Goal: Task Accomplishment & Management: Manage account settings

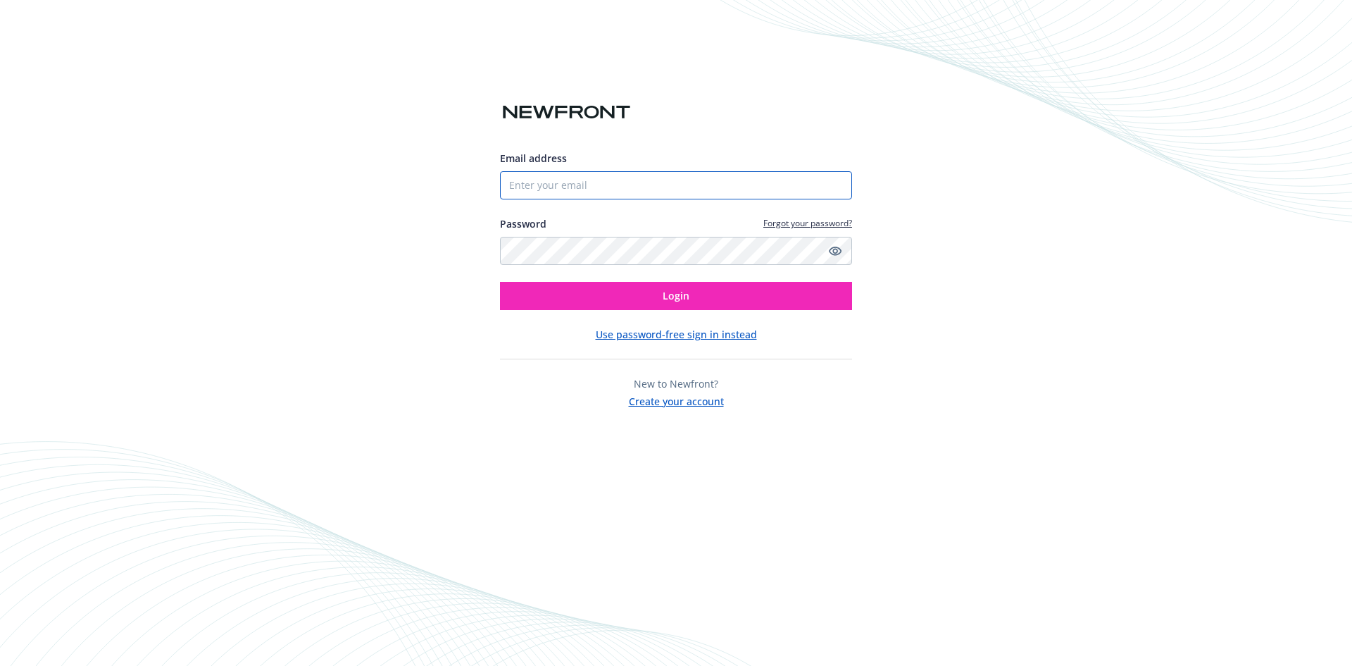
click at [640, 194] on input "Email address" at bounding box center [676, 185] width 352 height 28
paste input "[PERSON_NAME][EMAIL_ADDRESS][DOMAIN_NAME]"
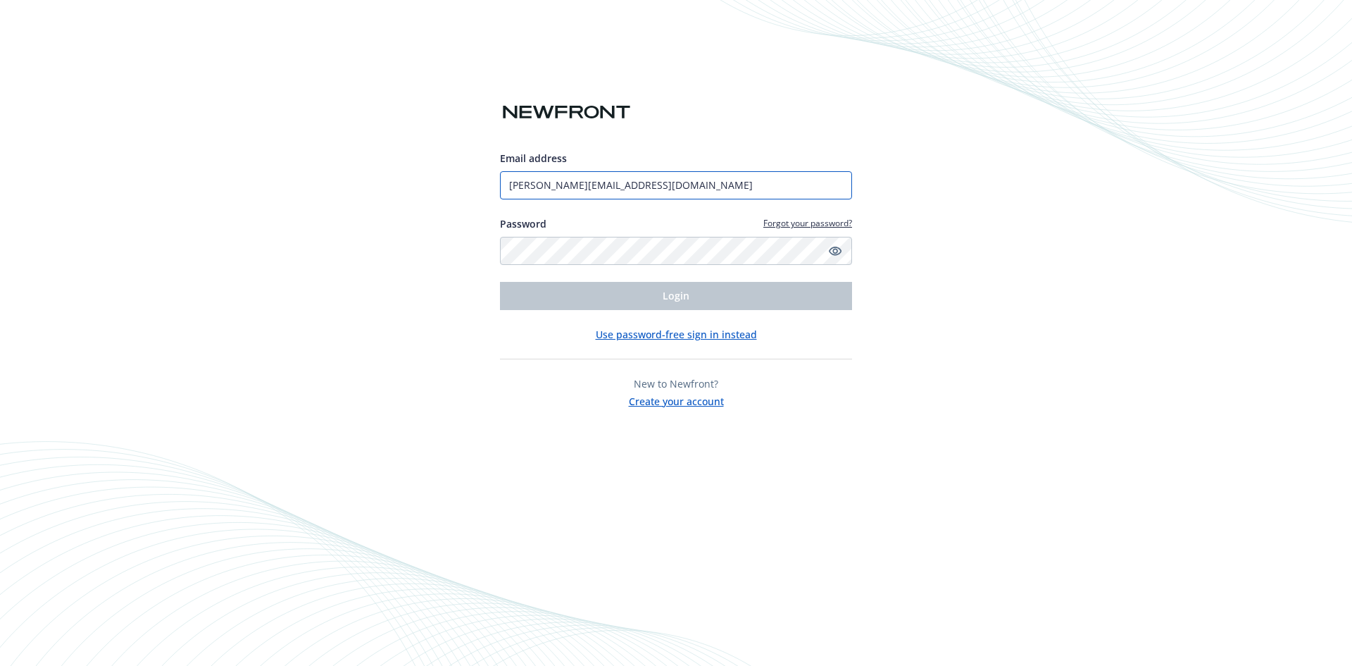
type input "[PERSON_NAME][EMAIL_ADDRESS][DOMAIN_NAME]"
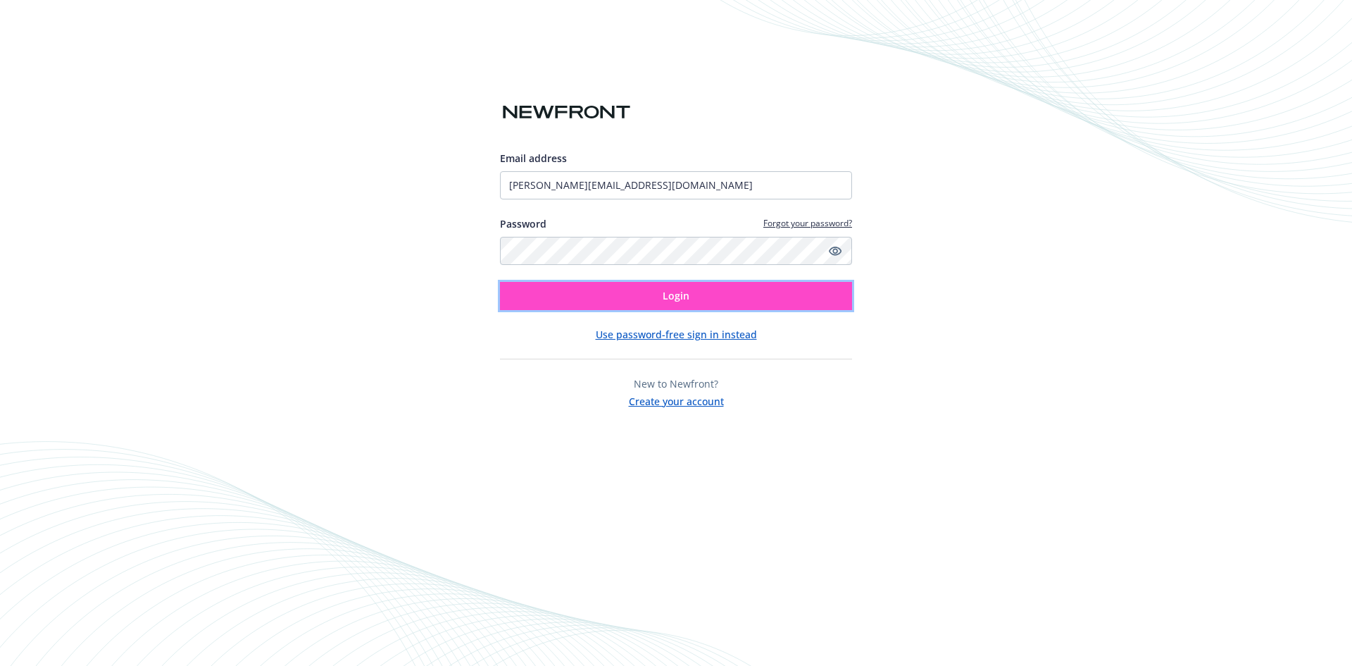
click at [623, 296] on button "Login" at bounding box center [676, 296] width 352 height 28
